Goal: Contribute content: Add original content to the website for others to see

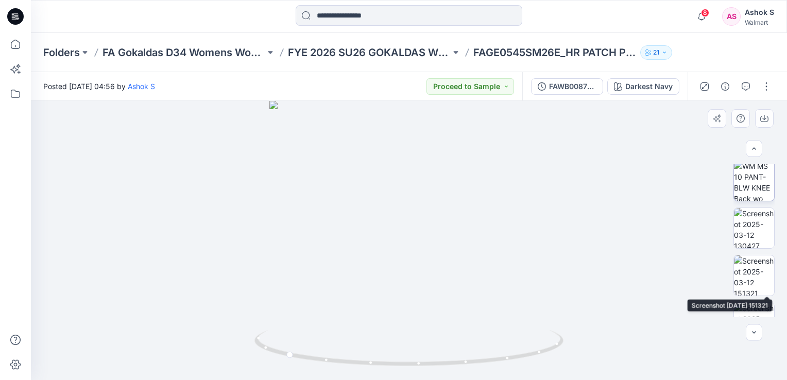
scroll to position [267, 0]
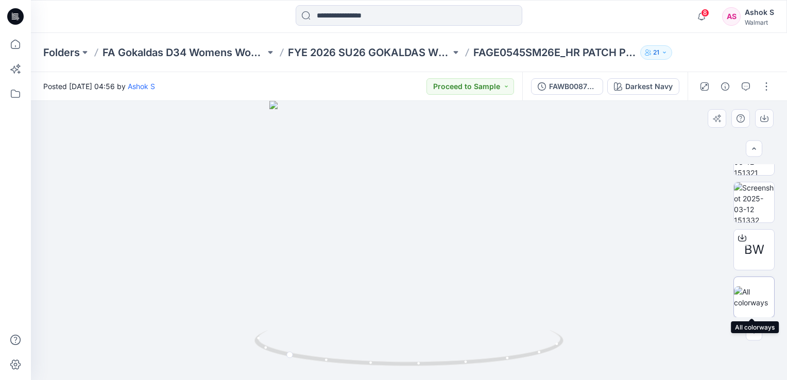
click at [758, 296] on img at bounding box center [754, 297] width 40 height 22
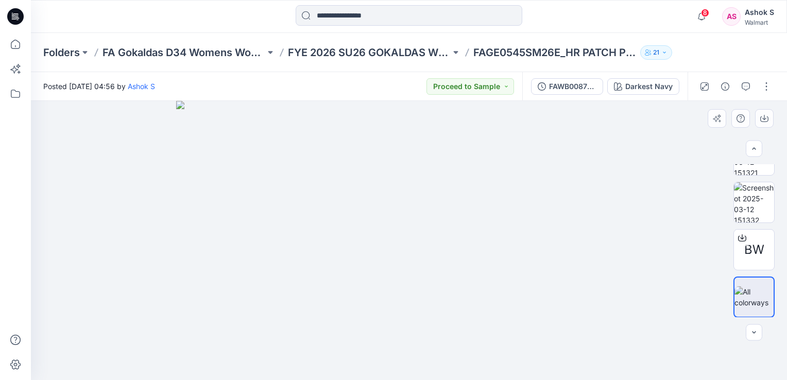
click at [409, 193] on img at bounding box center [408, 240] width 465 height 279
click at [760, 84] on button "button" at bounding box center [766, 86] width 16 height 16
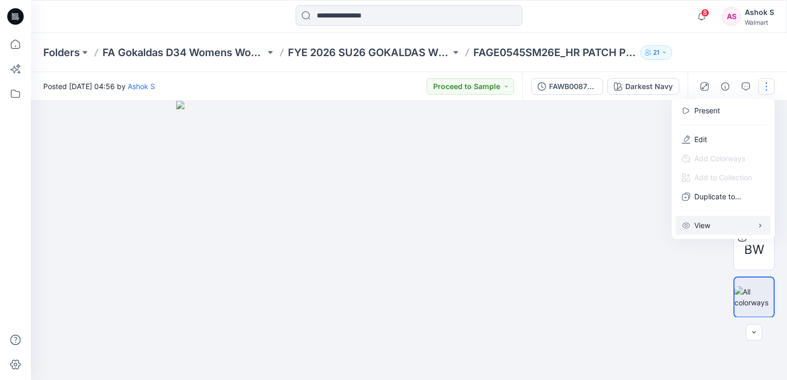
click at [700, 224] on p "View" at bounding box center [702, 225] width 16 height 11
click at [608, 174] on img at bounding box center [408, 240] width 465 height 279
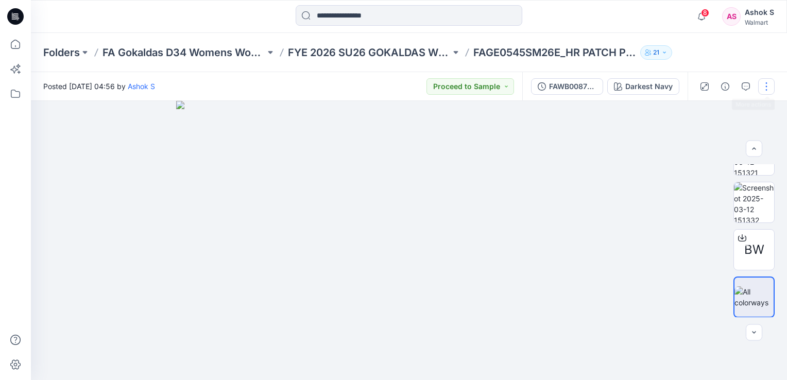
click at [763, 85] on button "button" at bounding box center [766, 86] width 16 height 16
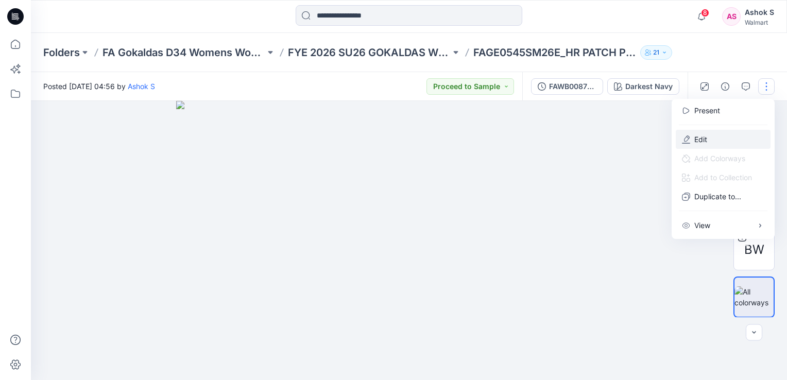
click at [698, 135] on p "Edit" at bounding box center [700, 139] width 13 height 11
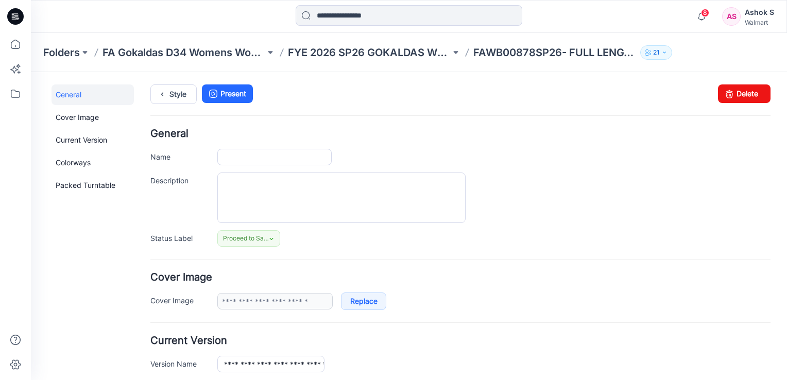
type input "**********"
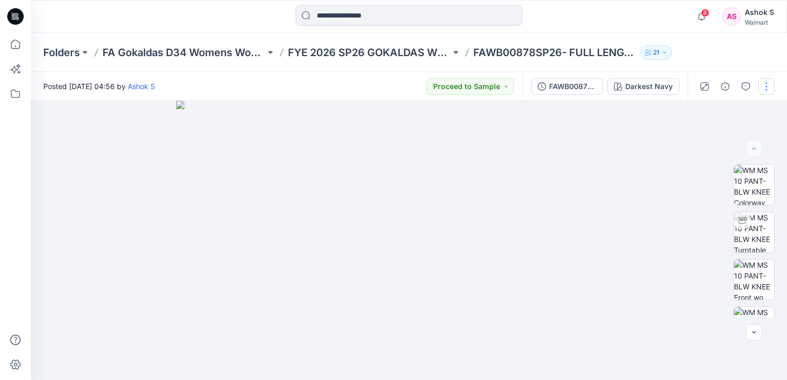
click at [764, 87] on button "button" at bounding box center [766, 86] width 16 height 16
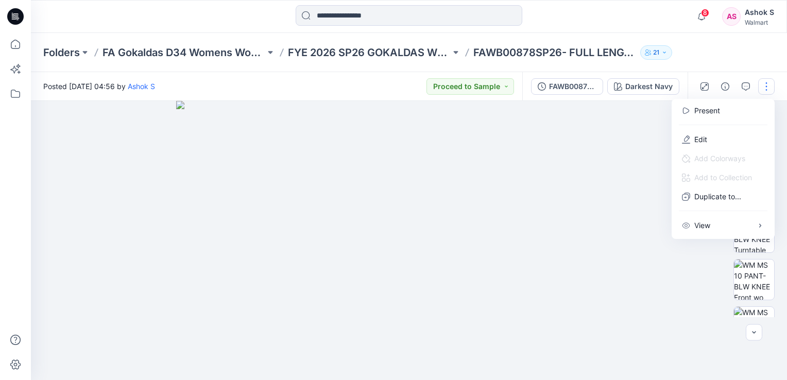
click at [704, 277] on div at bounding box center [409, 240] width 756 height 279
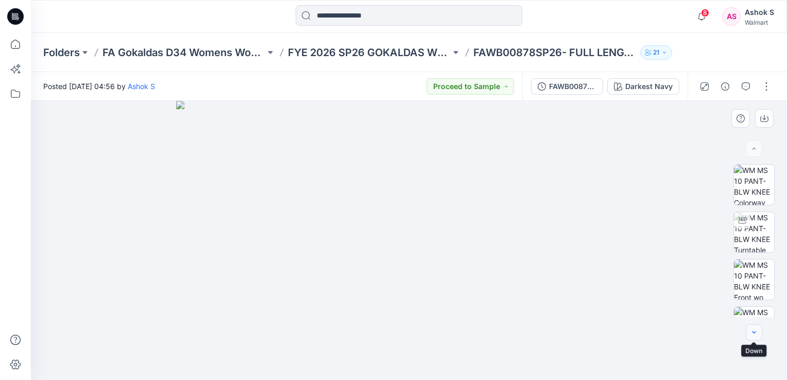
click at [756, 336] on icon "button" at bounding box center [754, 333] width 8 height 8
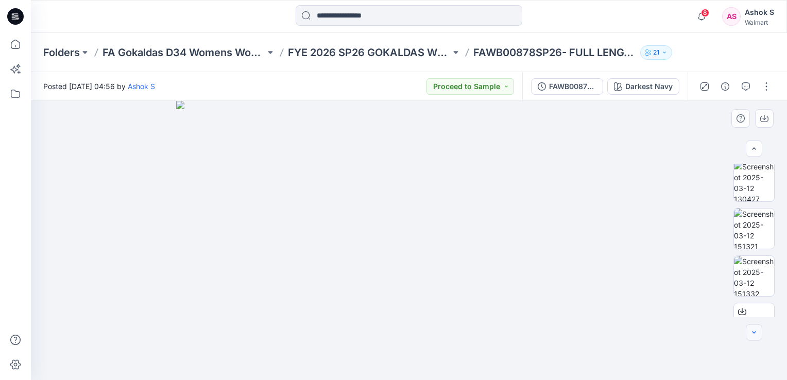
click at [756, 336] on icon "button" at bounding box center [754, 333] width 8 height 8
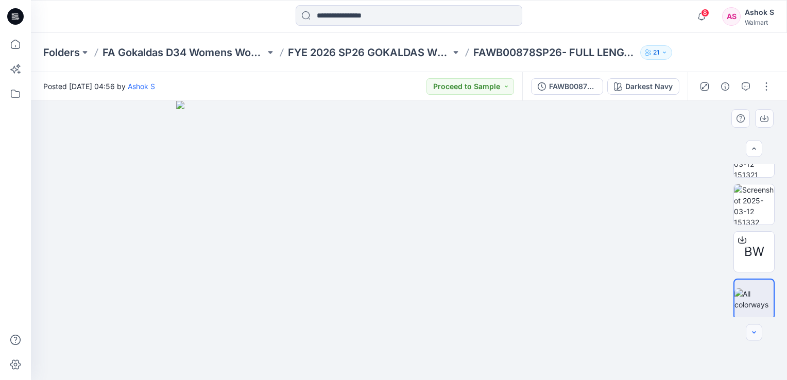
click at [756, 336] on icon "button" at bounding box center [754, 333] width 8 height 8
click at [746, 302] on img at bounding box center [753, 297] width 39 height 22
click at [654, 87] on div "Darkest Navy" at bounding box center [648, 86] width 47 height 11
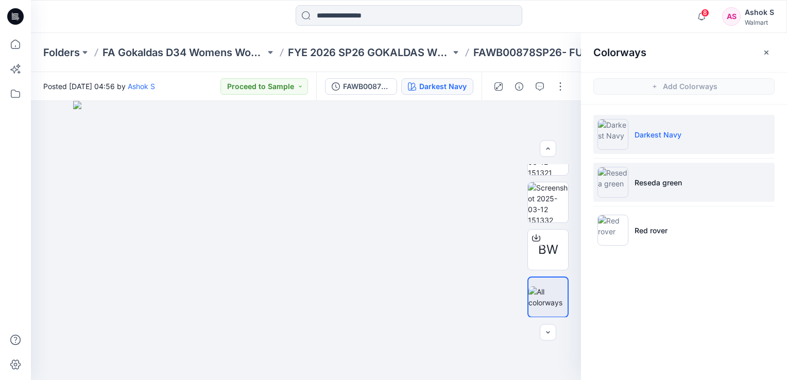
click at [664, 185] on p "Reseda green" at bounding box center [657, 182] width 47 height 11
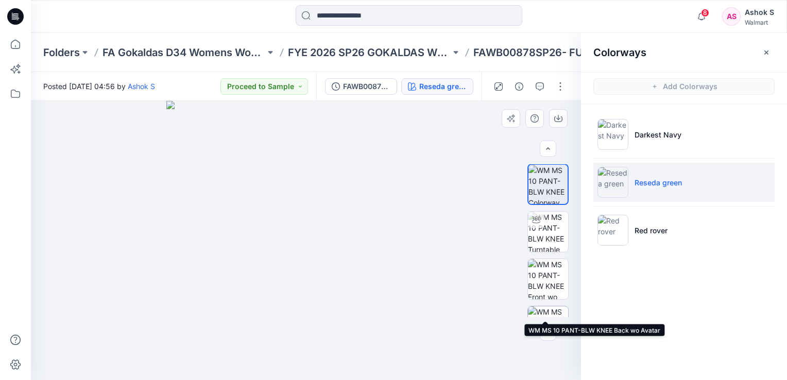
scroll to position [0, 0]
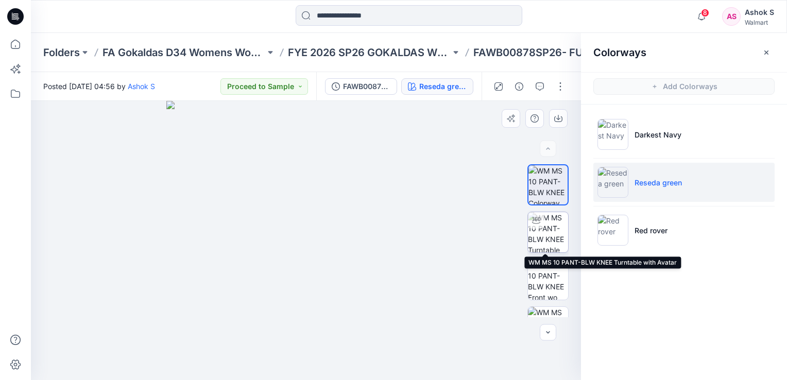
click at [550, 234] on img at bounding box center [548, 232] width 40 height 40
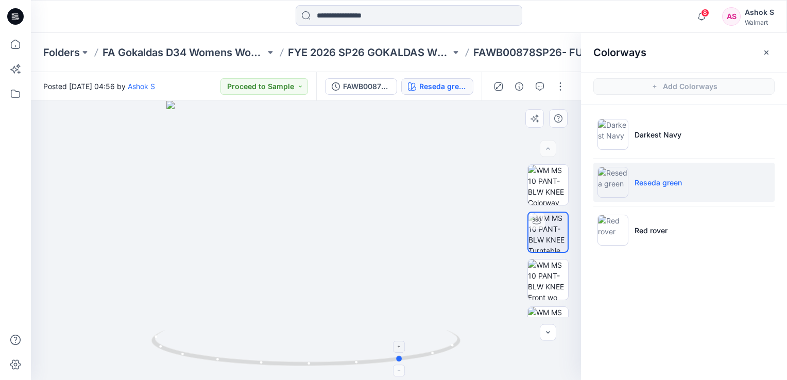
drag, startPoint x: 308, startPoint y: 363, endPoint x: 405, endPoint y: 366, distance: 96.8
click at [405, 366] on icon at bounding box center [307, 349] width 312 height 39
drag, startPoint x: 399, startPoint y: 362, endPoint x: 465, endPoint y: 345, distance: 68.6
click at [465, 345] on div at bounding box center [306, 240] width 550 height 279
